Goal: Task Accomplishment & Management: Manage account settings

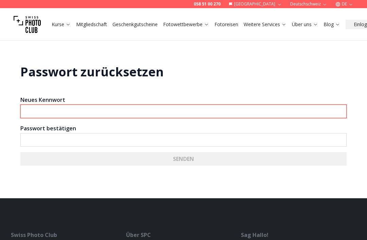
click at [39, 113] on input "Neues Kennwort" at bounding box center [183, 112] width 326 height 14
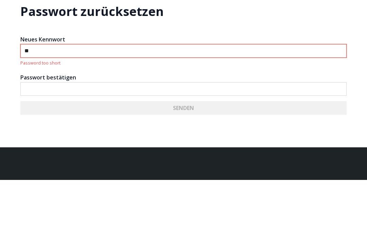
type input "*"
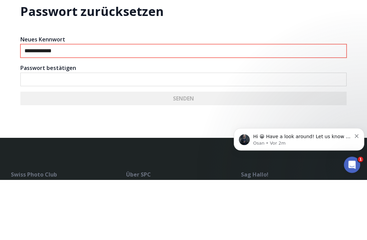
type input "**********"
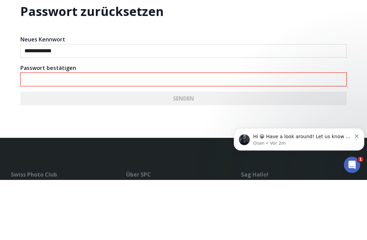
click at [286, 133] on input "Passwort bestätigen" at bounding box center [183, 140] width 326 height 14
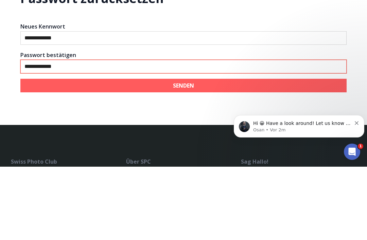
type input "**********"
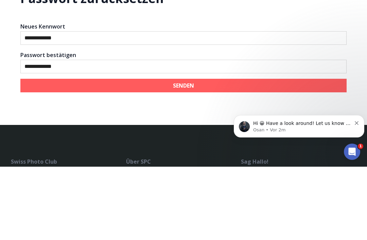
click at [293, 152] on button "SENDEN" at bounding box center [183, 159] width 326 height 14
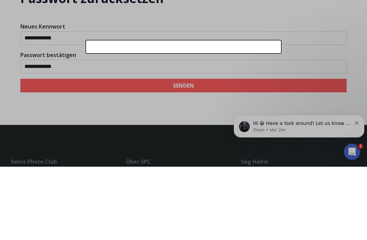
scroll to position [73, 0]
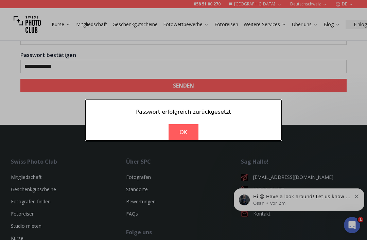
click at [193, 138] on link "OK" at bounding box center [183, 132] width 30 height 16
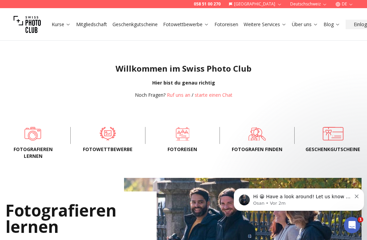
scroll to position [155, 0]
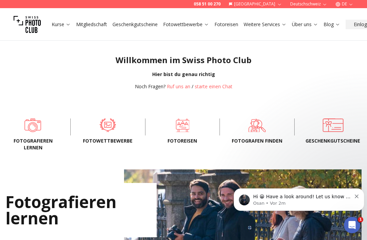
click at [111, 131] on span at bounding box center [108, 126] width 53 height 14
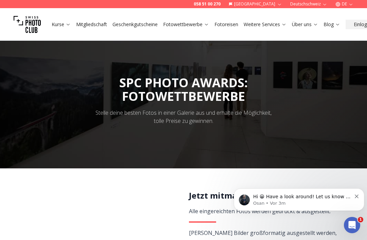
click at [203, 24] on link "Fotowettbewerbe" at bounding box center [186, 24] width 46 height 7
click at [195, 24] on link "Fotowettbewerbe" at bounding box center [186, 24] width 46 height 7
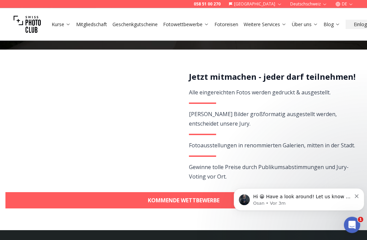
click at [215, 200] on link "KOMMENDE WETTBEWERBE" at bounding box center [183, 201] width 356 height 16
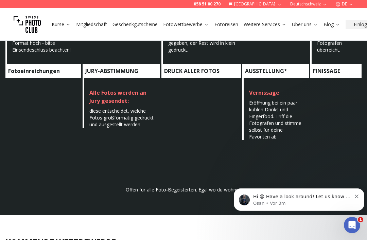
scroll to position [421, 0]
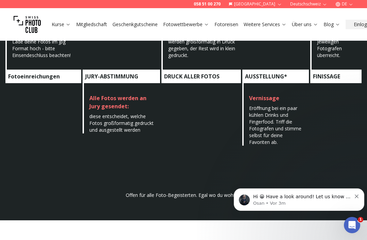
click at [230, 24] on link "Fotoreisen" at bounding box center [226, 24] width 24 height 7
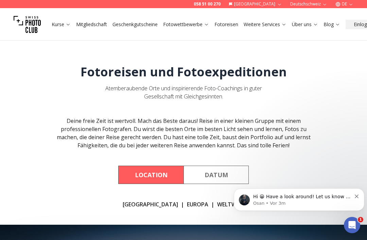
click at [63, 27] on link "Kurse" at bounding box center [61, 24] width 19 height 7
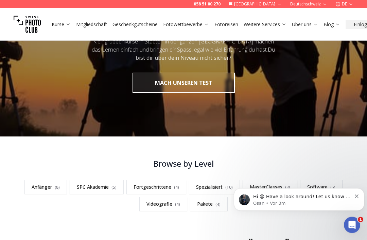
scroll to position [82, 0]
click at [207, 85] on button "MACH UNSEREN TEST" at bounding box center [183, 83] width 102 height 20
